Goal: Find specific page/section: Find specific page/section

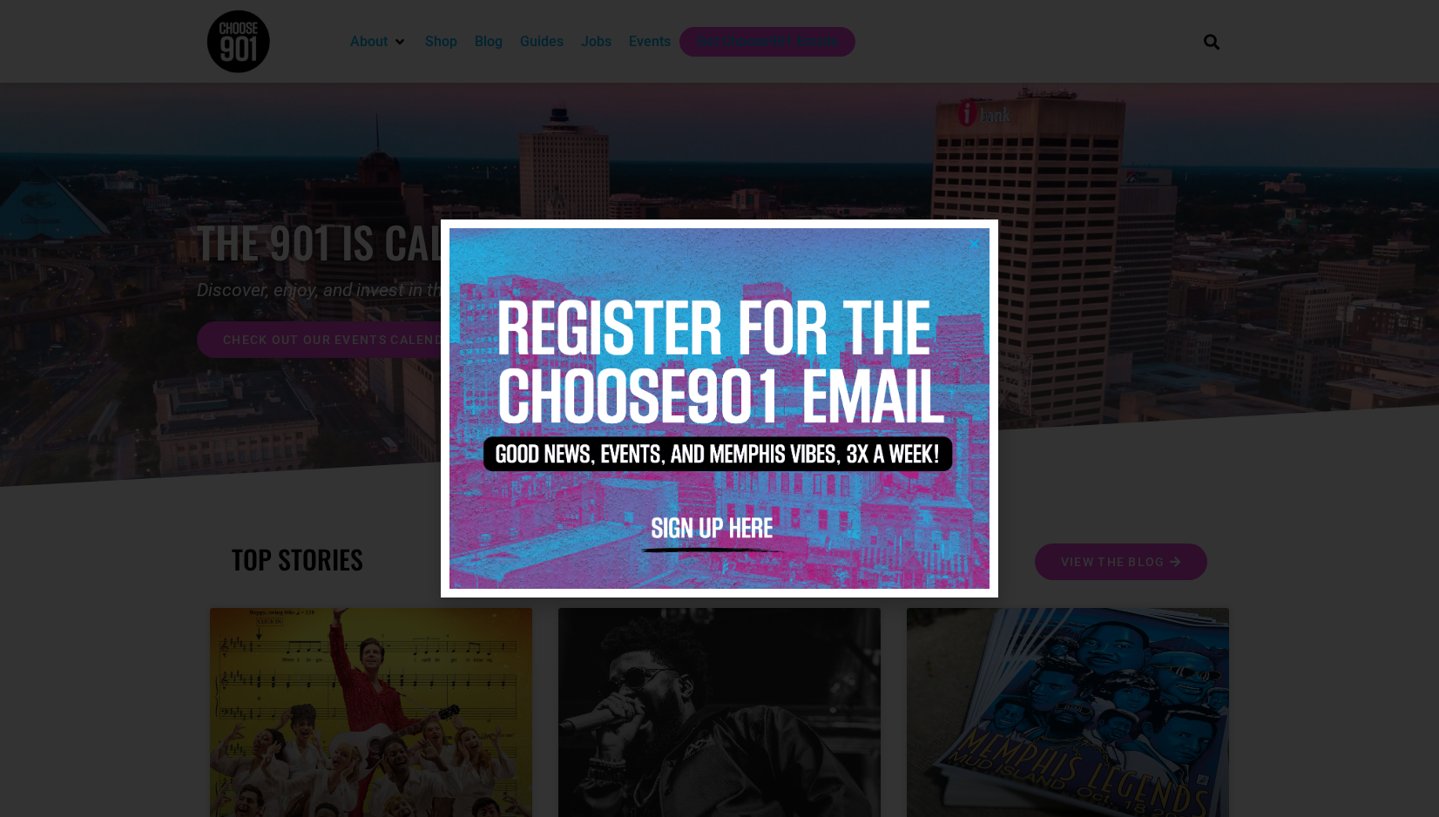
click at [993, 204] on div at bounding box center [719, 408] width 1439 height 817
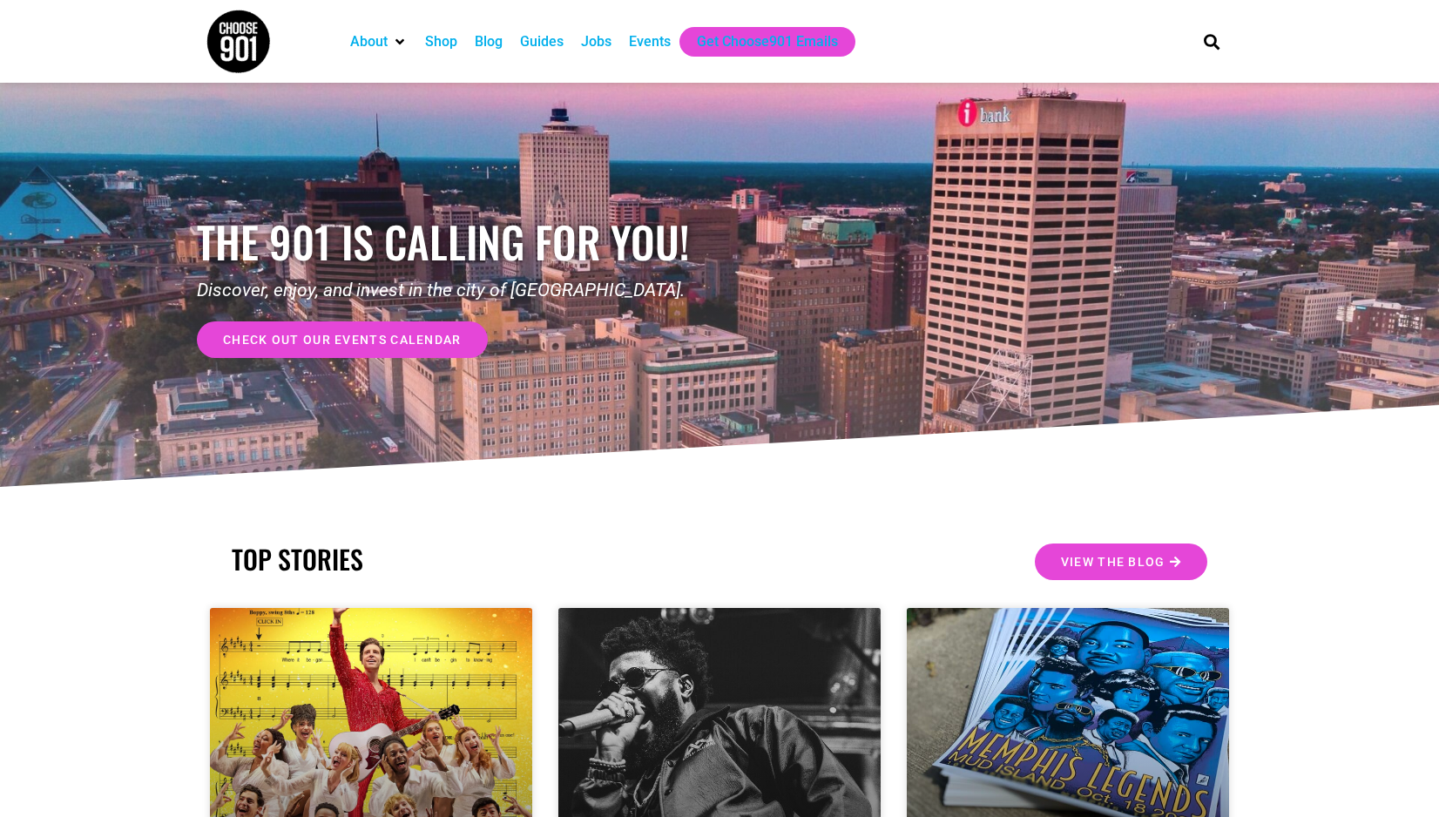
click at [493, 47] on div "Blog" at bounding box center [489, 41] width 28 height 21
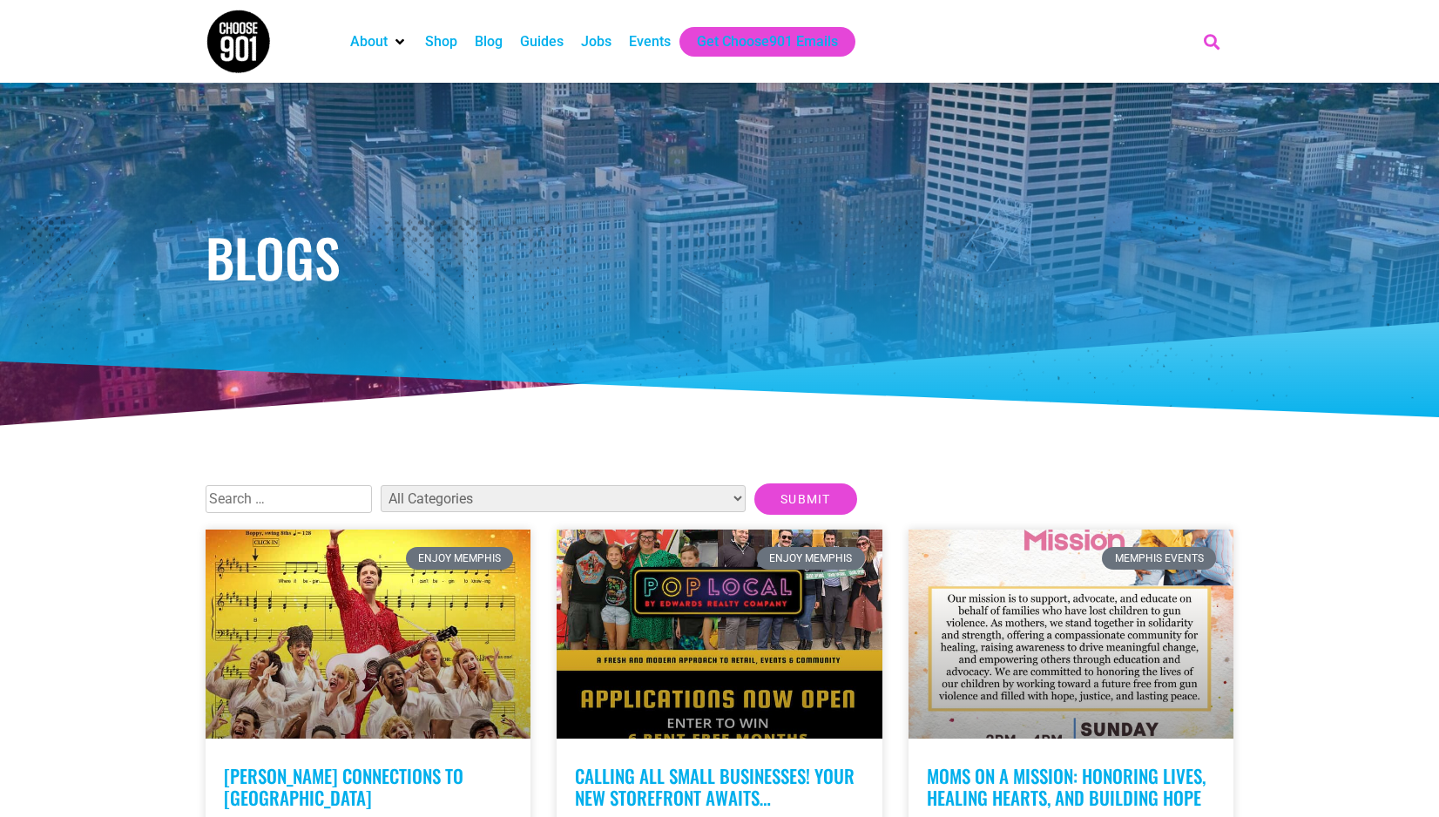
click at [1216, 31] on icon "Search" at bounding box center [1212, 41] width 29 height 29
type input "groove on demand"
